Goal: Information Seeking & Learning: Compare options

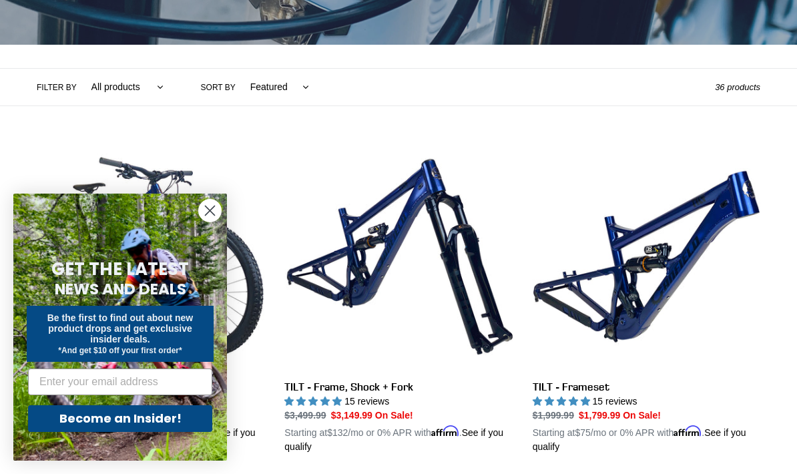
scroll to position [256, 0]
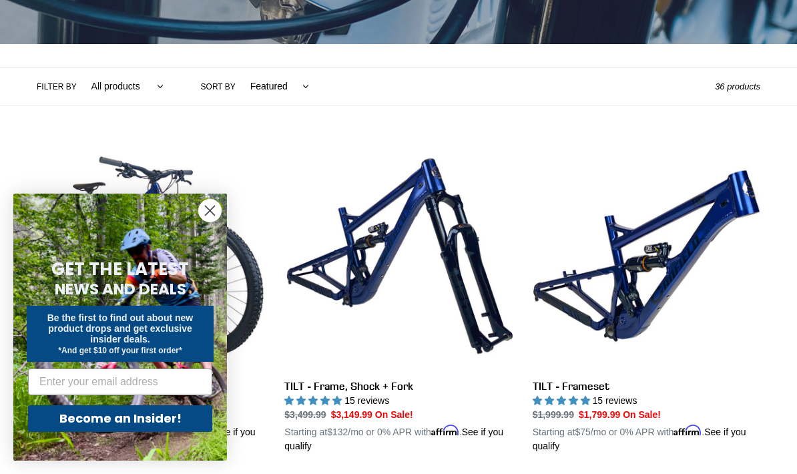
click at [211, 222] on circle "Close dialog" at bounding box center [210, 211] width 22 height 22
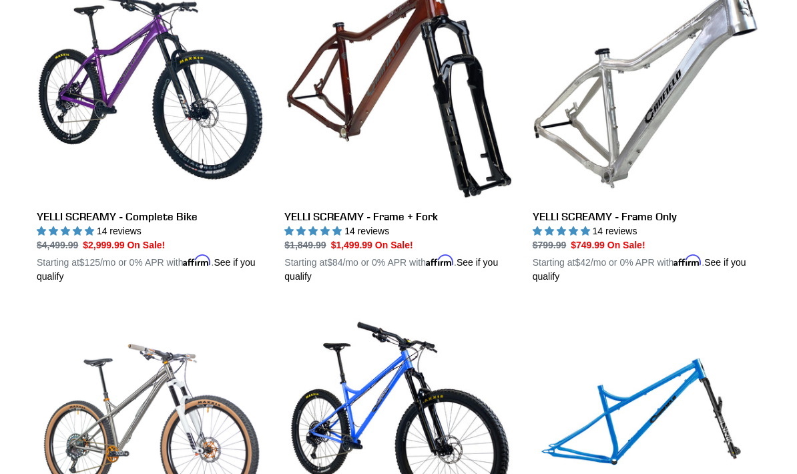
scroll to position [1078, 0]
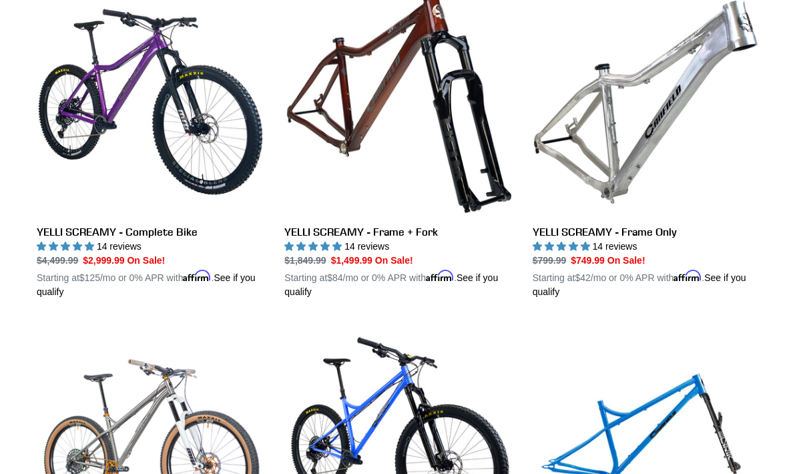
click at [645, 144] on link "YELLI SCREAMY - Frame Only" at bounding box center [647, 143] width 228 height 311
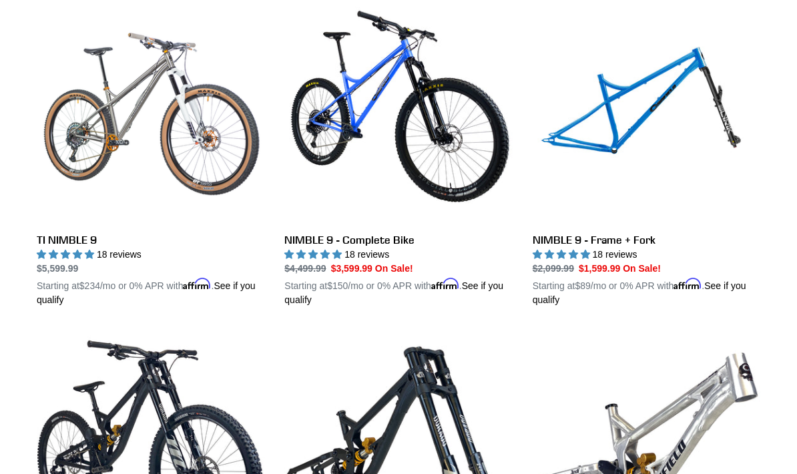
scroll to position [1405, 0]
click at [625, 103] on link "NIMBLE 9 - Frame + Fork" at bounding box center [647, 151] width 228 height 311
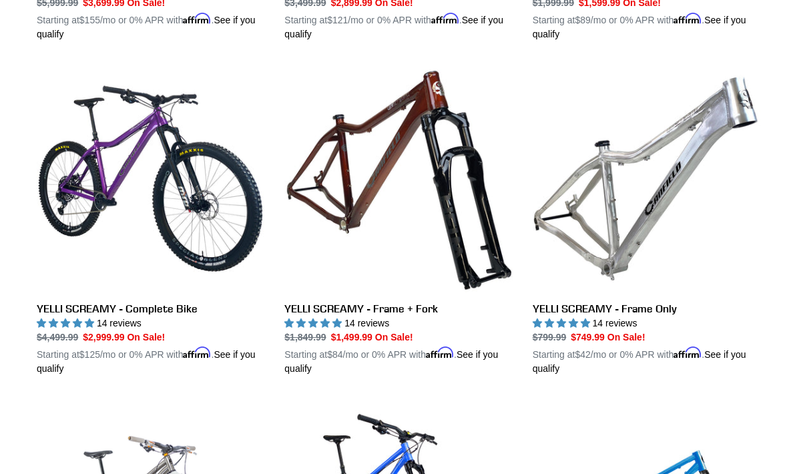
scroll to position [1002, 0]
click at [476, 268] on link "YELLI SCREAMY - Frame + Fork" at bounding box center [398, 220] width 228 height 311
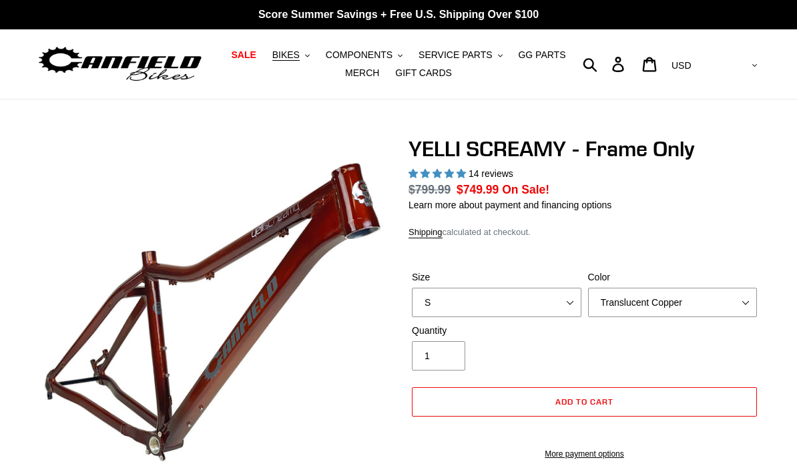
select select "highest-rating"
click at [537, 306] on select "S M L XL" at bounding box center [497, 302] width 170 height 29
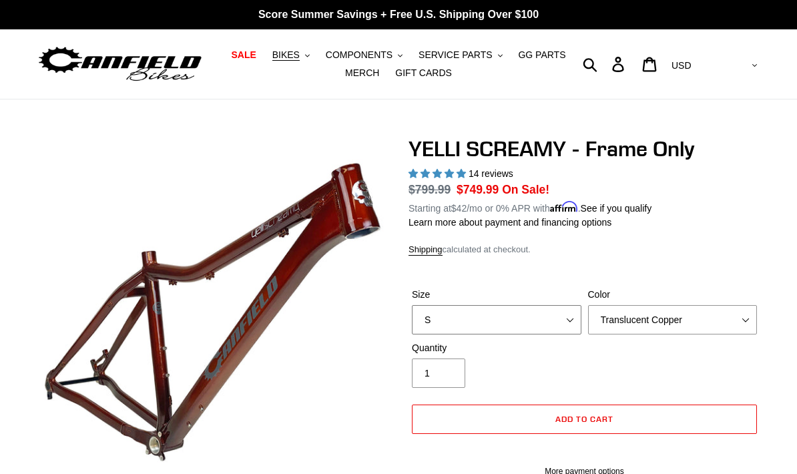
select select "L"
click at [663, 323] on select "Translucent Copper Purple Haze Raw" at bounding box center [673, 319] width 170 height 29
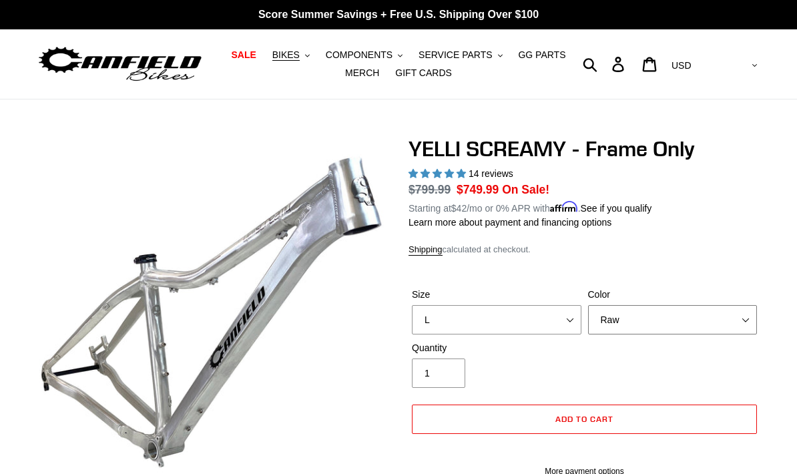
click at [639, 324] on select "Translucent Copper Purple Haze Raw" at bounding box center [673, 319] width 170 height 29
select select "Purple Haze"
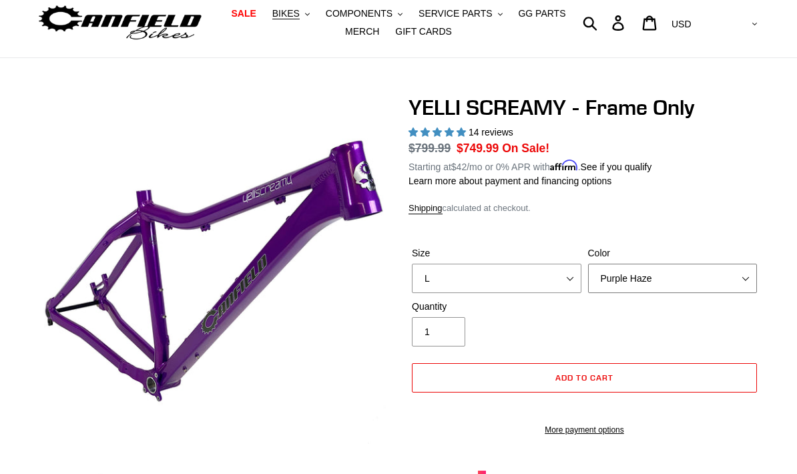
scroll to position [21, 0]
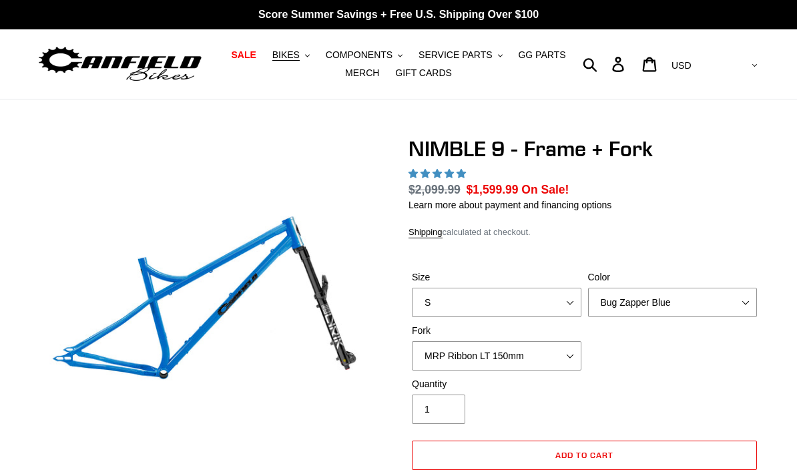
select select "highest-rating"
click at [549, 360] on select "MRP Ribbon LT 150mm Fox 36 Factory Grip X 150mm (Special Order) RockShox Lyrik …" at bounding box center [497, 355] width 170 height 29
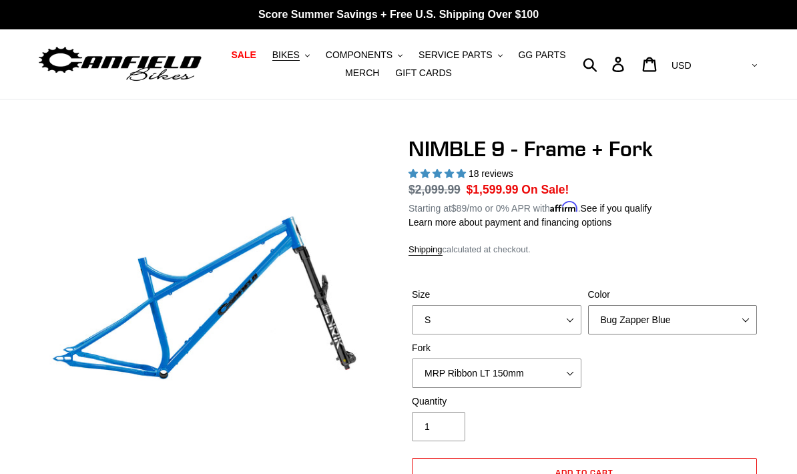
click at [673, 328] on select "Bug Zapper Blue Purple Haze - Sold Out Galaxy Black" at bounding box center [673, 319] width 170 height 29
click at [668, 324] on select "Bug Zapper Blue Purple Haze - Sold Out Galaxy Black" at bounding box center [673, 319] width 170 height 29
select select "Galaxy Black"
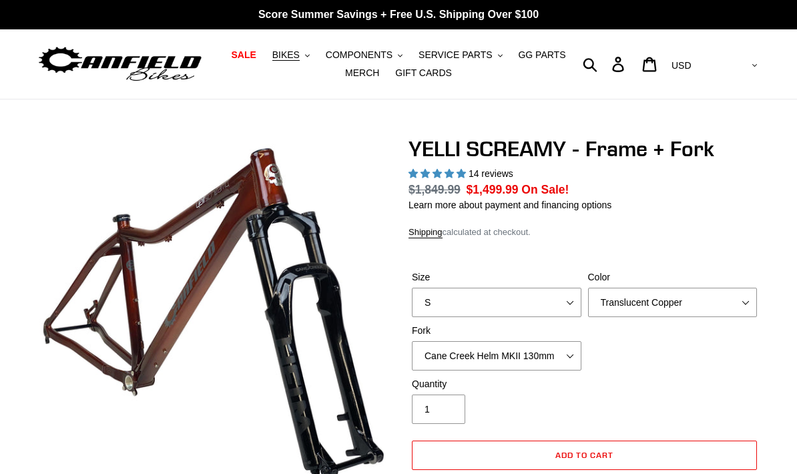
select select "highest-rating"
click at [565, 365] on select "Cane Creek Helm MKII 130mm Fox 34 SL Factory Grip X 130mm RockShox Pike Ultimat…" at bounding box center [497, 355] width 170 height 29
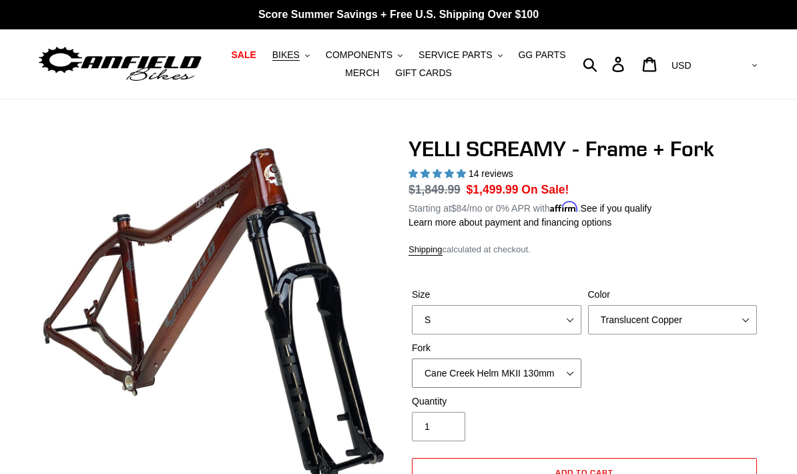
click at [559, 377] on select "Cane Creek Helm MKII 130mm Fox 34 SL Factory Grip X 130mm RockShox Pike Ultimat…" at bounding box center [497, 372] width 170 height 29
click at [558, 379] on select "Cane Creek Helm MKII 130mm Fox 34 SL Factory Grip X 130mm RockShox Pike Ultimat…" at bounding box center [497, 372] width 170 height 29
click at [557, 374] on select "Cane Creek Helm MKII 130mm Fox 34 SL Factory Grip X 130mm RockShox Pike Ultimat…" at bounding box center [497, 372] width 170 height 29
click at [552, 374] on select "Cane Creek Helm MKII 130mm Fox 34 SL Factory Grip X 130mm RockShox Pike Ultimat…" at bounding box center [497, 372] width 170 height 29
click at [545, 373] on select "Cane Creek Helm MKII 130mm Fox 34 SL Factory Grip X 130mm RockShox Pike Ultimat…" at bounding box center [497, 372] width 170 height 29
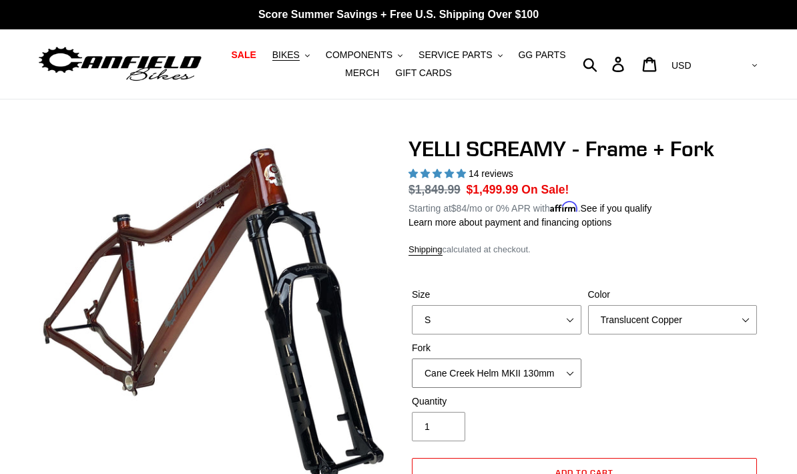
select select "Fox 34 SL Factory Grip X 130mm"
click at [663, 325] on select "Translucent Copper Purple Haze Raw" at bounding box center [673, 319] width 170 height 29
select select "Purple Haze"
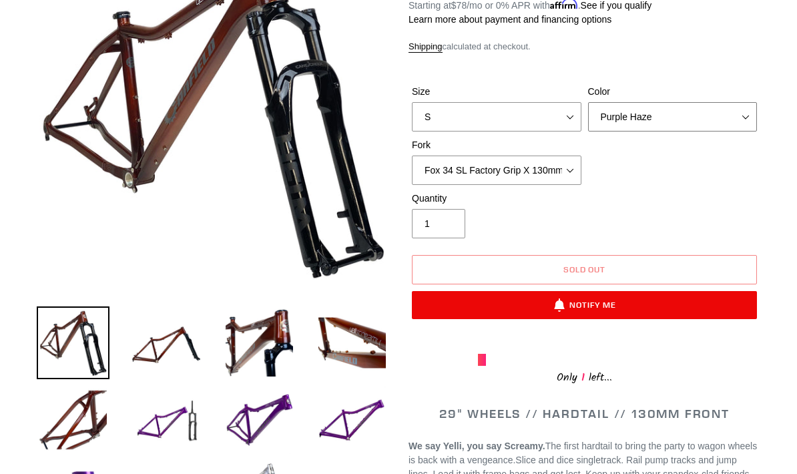
scroll to position [204, 0]
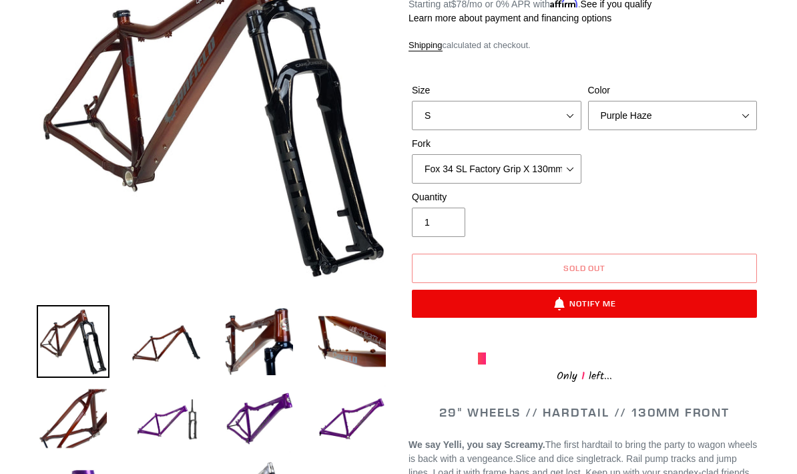
click at [183, 418] on img at bounding box center [165, 418] width 73 height 73
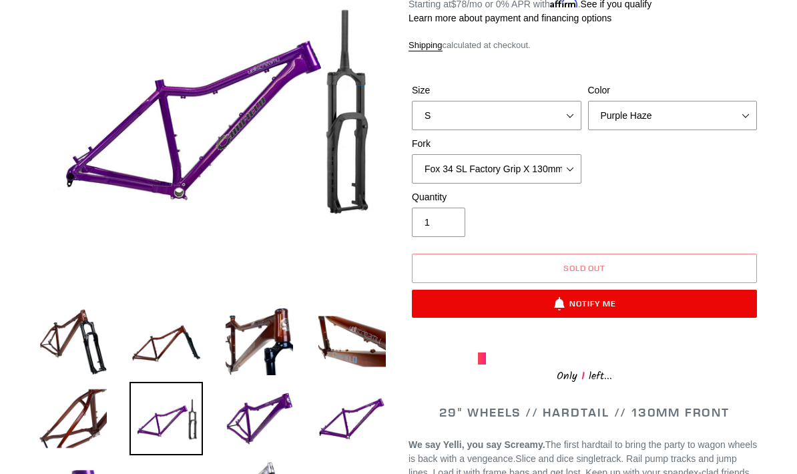
click at [262, 428] on img at bounding box center [259, 418] width 73 height 73
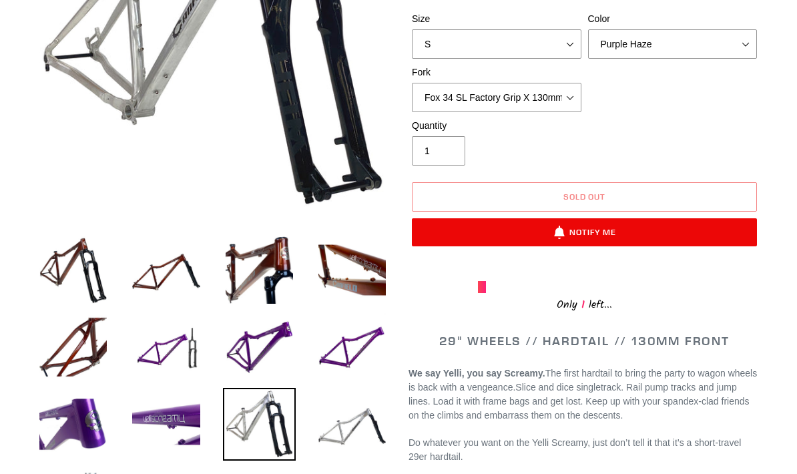
scroll to position [311, 0]
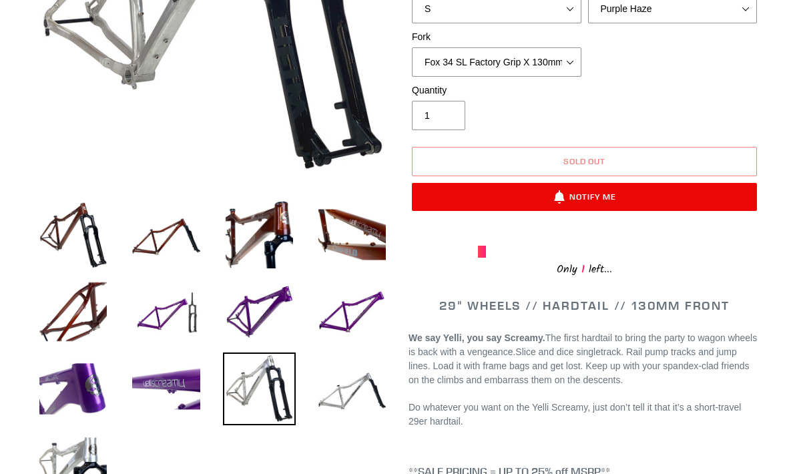
click at [348, 403] on img at bounding box center [352, 388] width 73 height 73
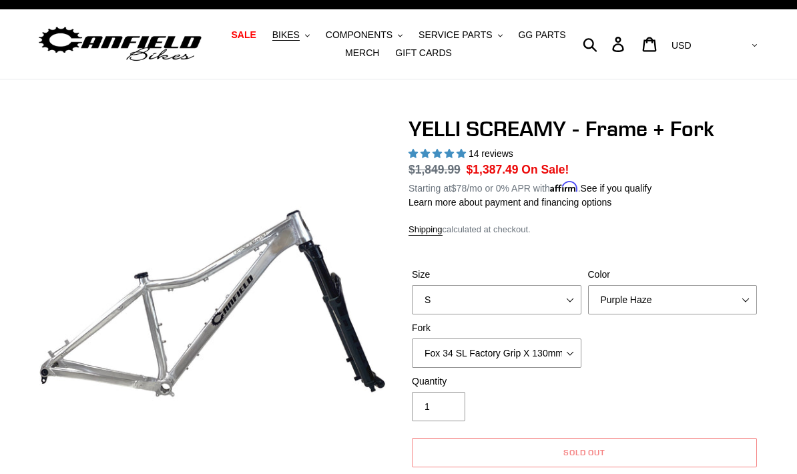
scroll to position [0, 0]
